Goal: Understand process/instructions

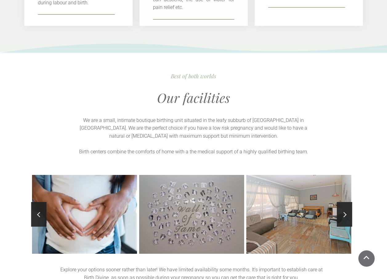
scroll to position [647, 0]
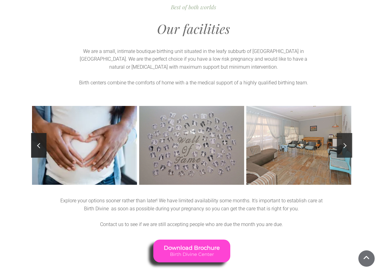
click at [347, 143] on link at bounding box center [344, 145] width 15 height 25
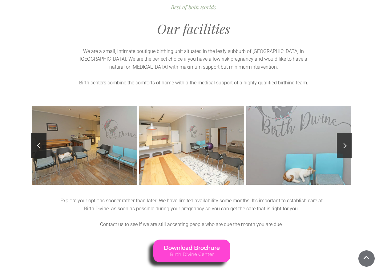
click at [347, 143] on link at bounding box center [344, 145] width 15 height 25
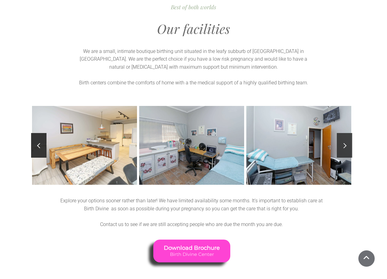
click at [347, 143] on link at bounding box center [344, 145] width 15 height 25
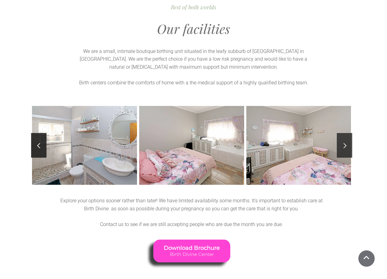
click at [346, 141] on link at bounding box center [344, 145] width 15 height 25
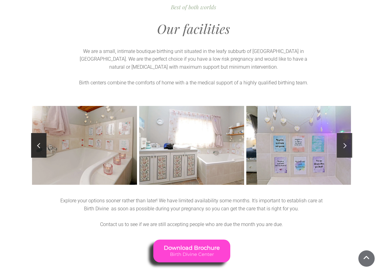
click at [346, 141] on link at bounding box center [344, 145] width 15 height 25
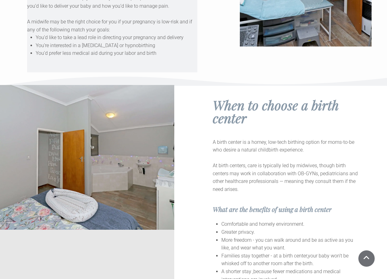
scroll to position [1017, 0]
